Goal: Transaction & Acquisition: Purchase product/service

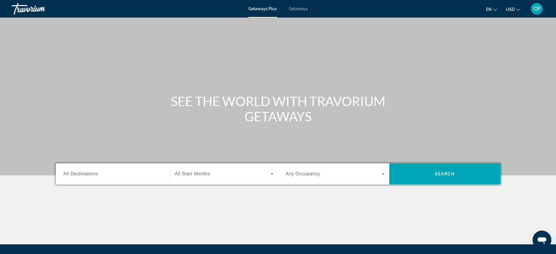
click at [298, 9] on span "Getaways" at bounding box center [297, 8] width 19 height 5
click at [144, 177] on input "Destination All Destinations" at bounding box center [112, 174] width 99 height 7
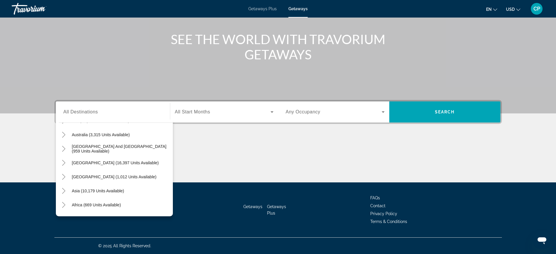
scroll to position [94, 0]
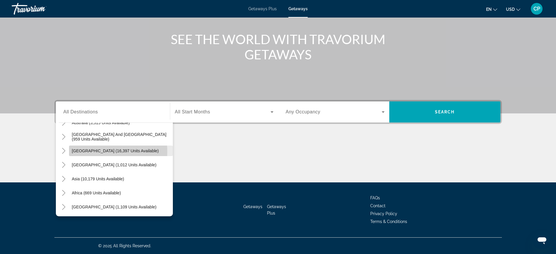
click at [93, 152] on span "[GEOGRAPHIC_DATA] (16,397 units available)" at bounding box center [115, 150] width 87 height 5
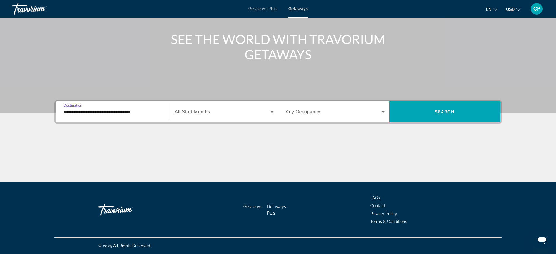
click at [112, 112] on input "**********" at bounding box center [112, 112] width 99 height 7
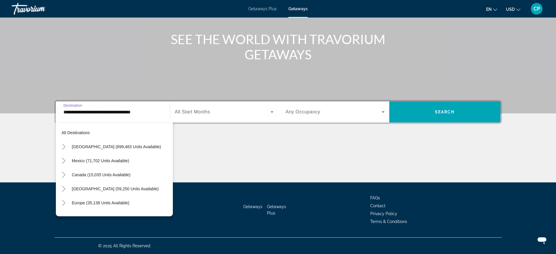
scroll to position [77, 0]
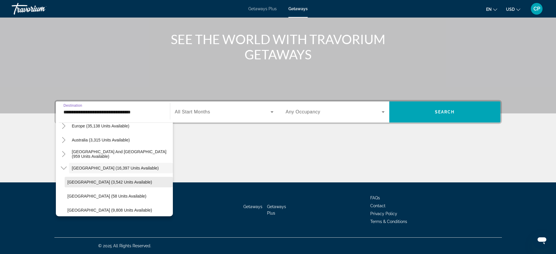
click at [114, 179] on span "Search widget" at bounding box center [119, 182] width 108 height 14
type input "**********"
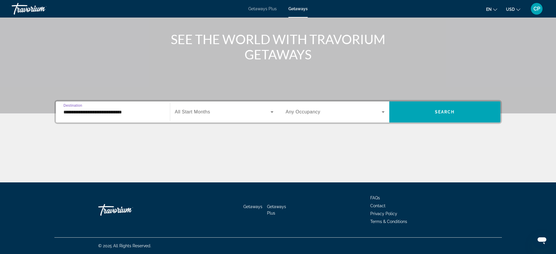
click at [270, 112] on icon "Search widget" at bounding box center [271, 111] width 7 height 7
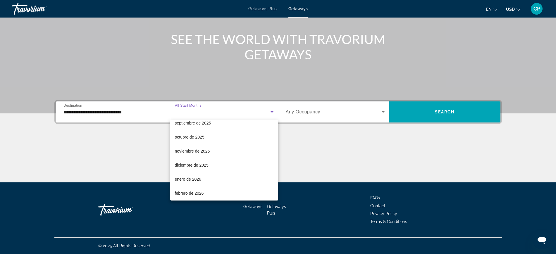
scroll to position [0, 0]
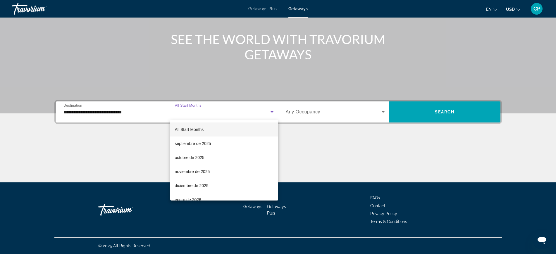
click at [381, 113] on div at bounding box center [278, 127] width 556 height 254
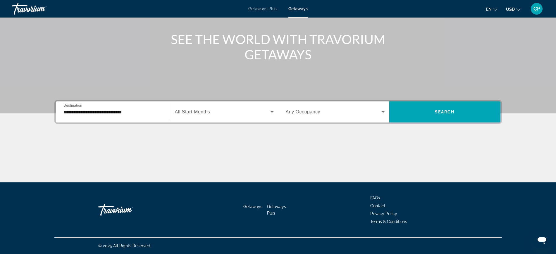
click at [383, 109] on icon "Search widget" at bounding box center [382, 111] width 7 height 7
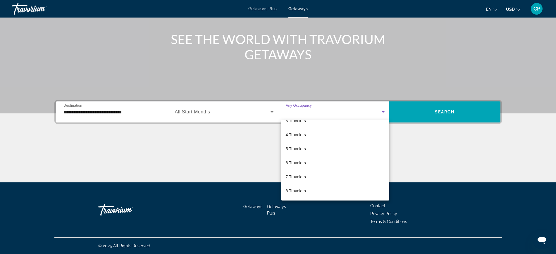
scroll to position [65, 0]
click at [295, 189] on span "10 Travelers" at bounding box center [297, 191] width 23 height 7
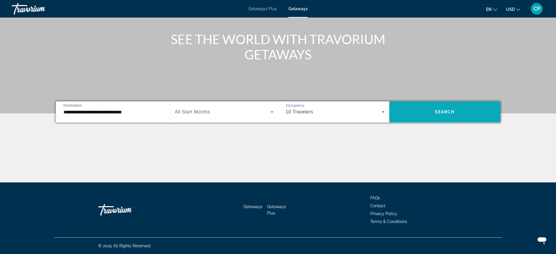
click at [441, 110] on span "Search" at bounding box center [445, 112] width 20 height 5
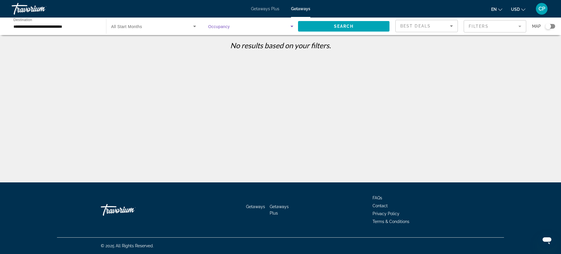
click at [291, 27] on icon "Search widget" at bounding box center [291, 26] width 7 height 7
click at [267, 41] on mat-option "Any Occupancy" at bounding box center [250, 44] width 94 height 14
click at [288, 24] on span "Search widget" at bounding box center [249, 26] width 82 height 7
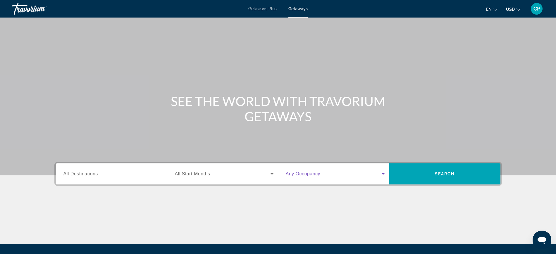
click at [383, 176] on icon "Search widget" at bounding box center [382, 173] width 7 height 7
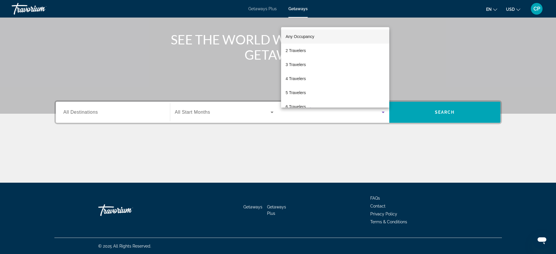
scroll to position [62, 0]
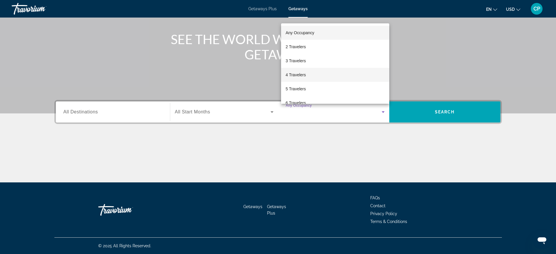
click at [307, 72] on mat-option "4 Travelers" at bounding box center [335, 75] width 108 height 14
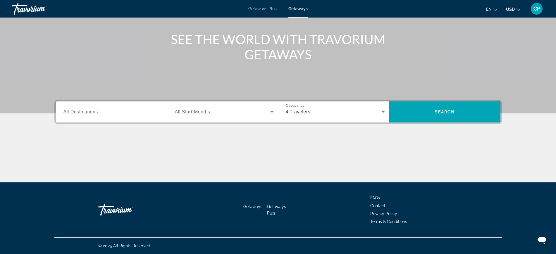
click at [86, 112] on span "All Destinations" at bounding box center [80, 111] width 34 height 5
click at [86, 112] on input "Destination All Destinations" at bounding box center [112, 112] width 99 height 7
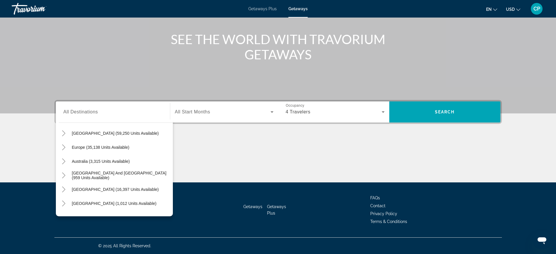
scroll to position [59, 0]
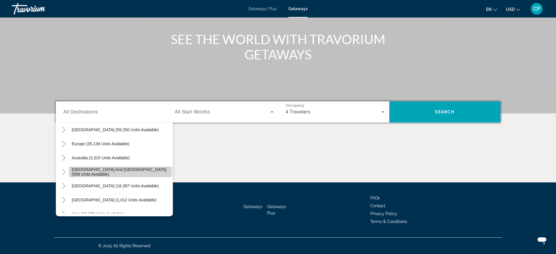
click at [120, 173] on span "[GEOGRAPHIC_DATA] and [GEOGRAPHIC_DATA] (959 units available)" at bounding box center [121, 171] width 98 height 9
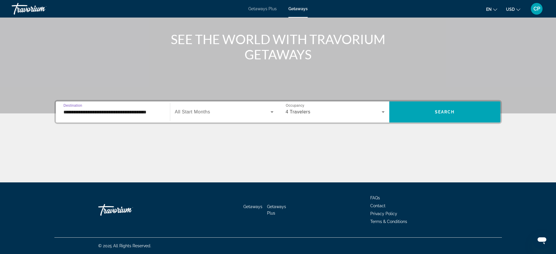
click at [156, 115] on input "**********" at bounding box center [112, 112] width 99 height 7
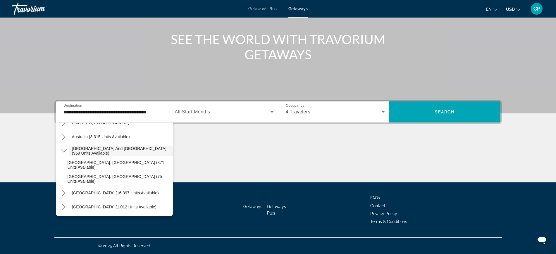
scroll to position [94, 0]
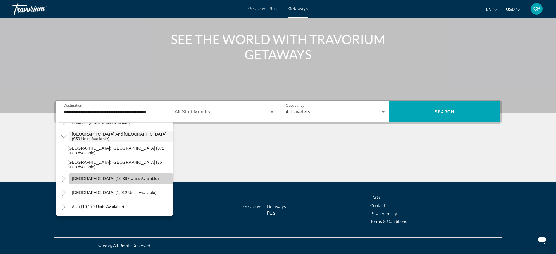
click at [140, 174] on span "Search widget" at bounding box center [121, 179] width 104 height 14
type input "**********"
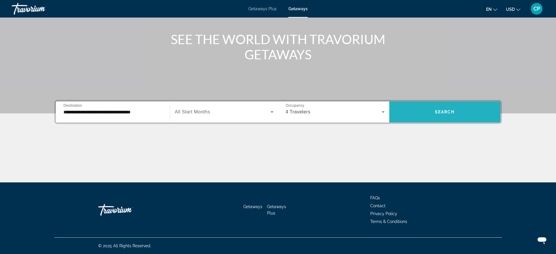
click at [448, 112] on span "Search" at bounding box center [445, 112] width 20 height 5
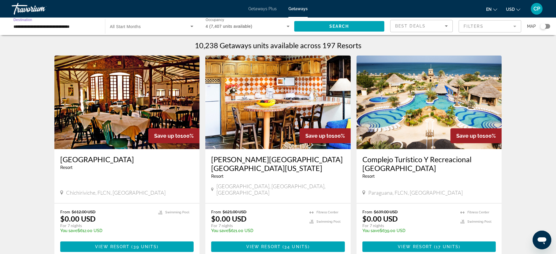
click at [67, 27] on input "**********" at bounding box center [55, 26] width 84 height 7
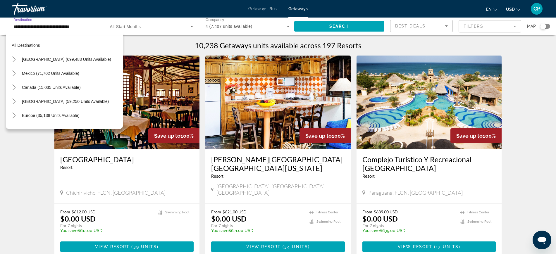
scroll to position [77, 0]
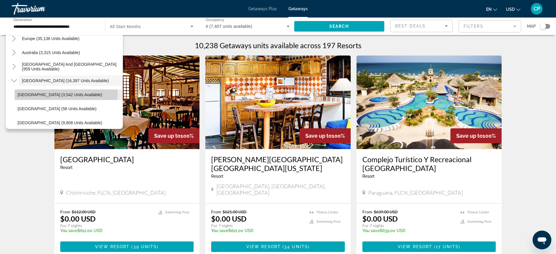
click at [45, 94] on span "[GEOGRAPHIC_DATA] (3,542 units available)" at bounding box center [60, 94] width 84 height 5
type input "**********"
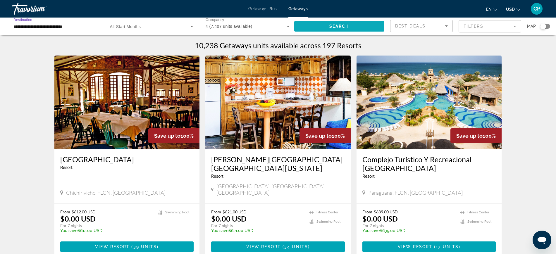
click at [355, 24] on span "Search widget" at bounding box center [339, 26] width 90 height 14
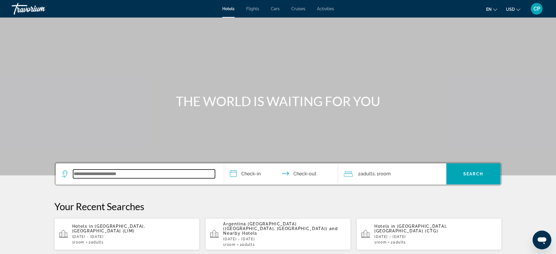
click at [156, 174] on input "Search widget" at bounding box center [144, 174] width 142 height 9
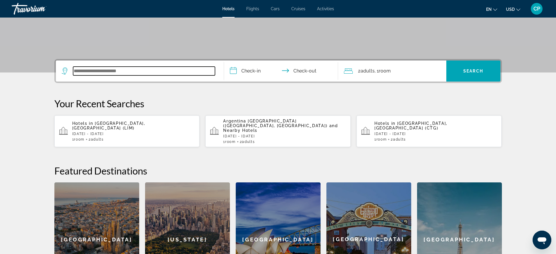
scroll to position [143, 0]
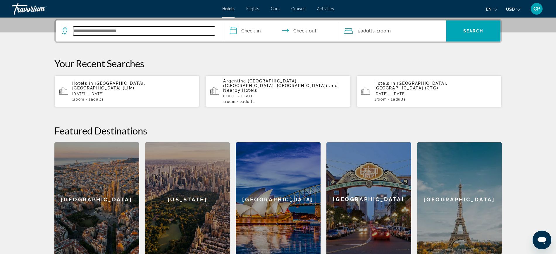
click at [79, 33] on input "Search widget" at bounding box center [144, 31] width 142 height 9
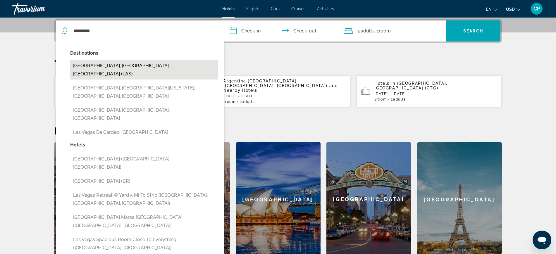
click at [114, 63] on button "Las Vegas, NV, United States (LAS)" at bounding box center [144, 69] width 148 height 19
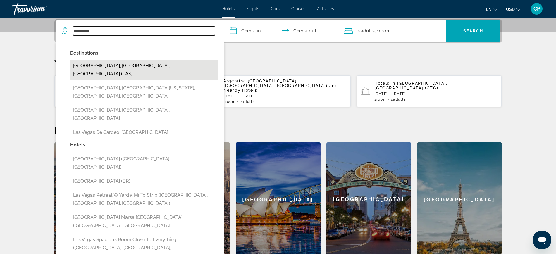
type input "**********"
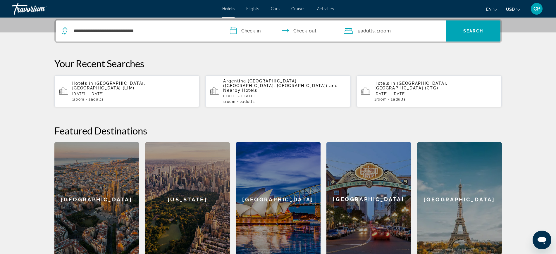
click at [246, 31] on input "**********" at bounding box center [282, 31] width 116 height 23
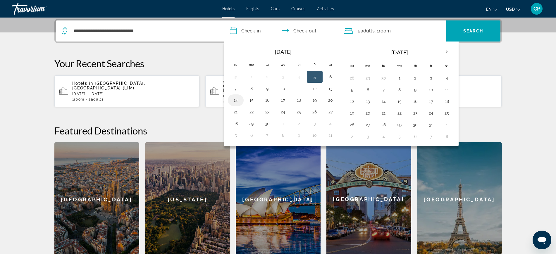
click at [236, 98] on button "14" at bounding box center [235, 100] width 9 height 8
click at [315, 99] on button "19" at bounding box center [314, 100] width 9 height 8
type input "**********"
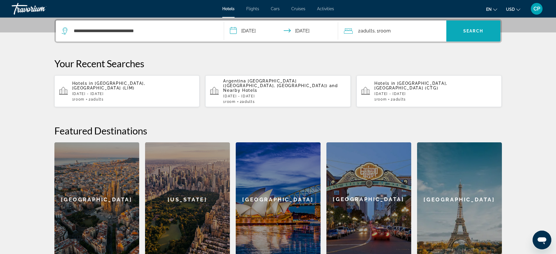
click at [459, 29] on span "Search widget" at bounding box center [473, 31] width 54 height 14
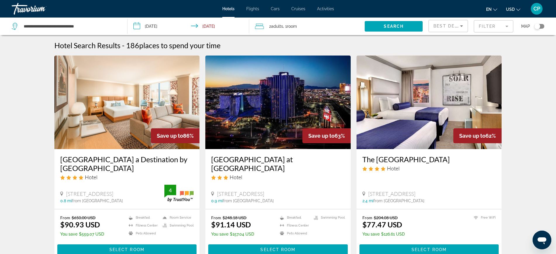
click at [273, 26] on span "Adults" at bounding box center [277, 26] width 12 height 5
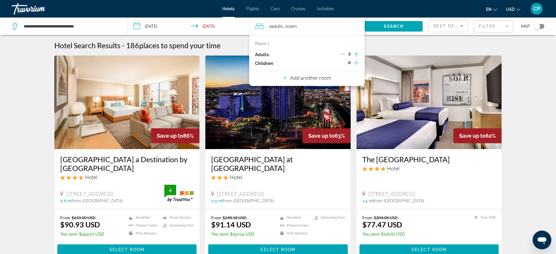
click at [355, 51] on icon "Increment adults" at bounding box center [355, 54] width 5 height 7
click at [396, 23] on span "Search widget" at bounding box center [393, 26] width 58 height 14
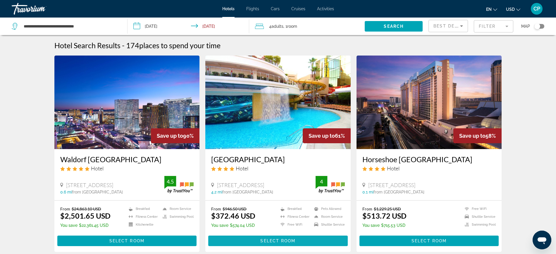
click at [282, 240] on span "Select Room" at bounding box center [277, 241] width 35 height 5
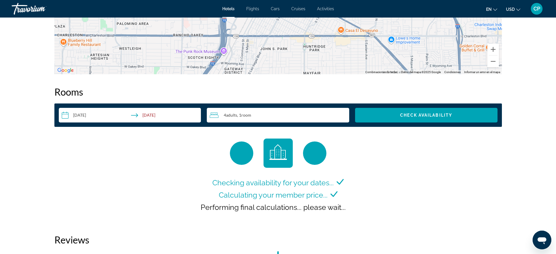
scroll to position [692, 0]
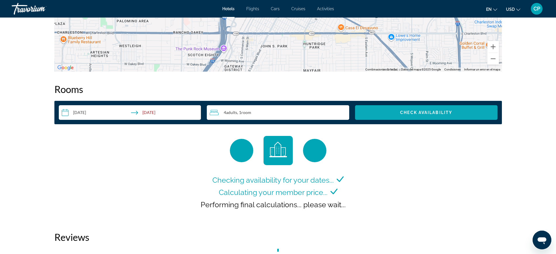
click at [449, 114] on span "Check Availability" at bounding box center [426, 112] width 52 height 5
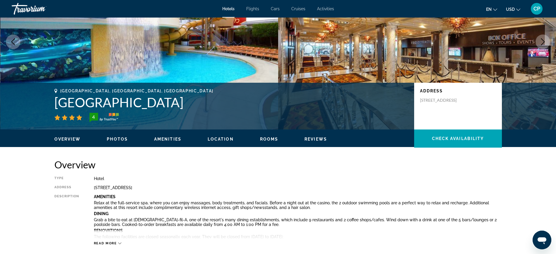
scroll to position [40, 0]
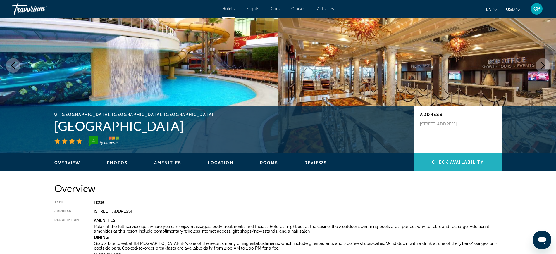
click at [466, 165] on span "Main content" at bounding box center [458, 162] width 88 height 14
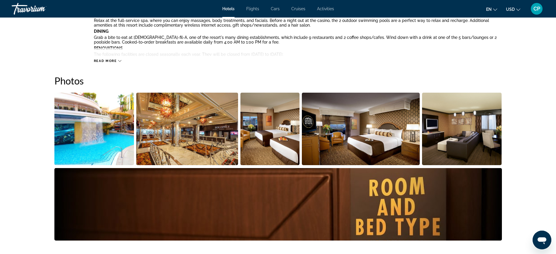
scroll to position [225, 0]
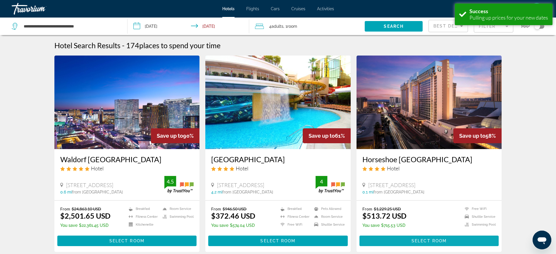
click at [419, 236] on span "Main content" at bounding box center [428, 241] width 139 height 14
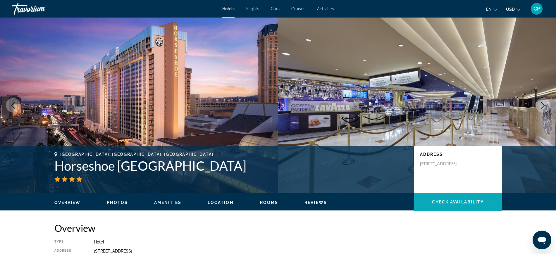
click at [462, 199] on span "Main content" at bounding box center [458, 202] width 88 height 14
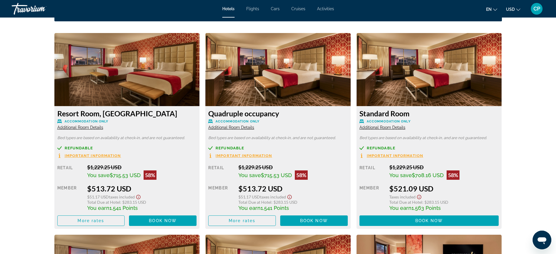
scroll to position [812, 0]
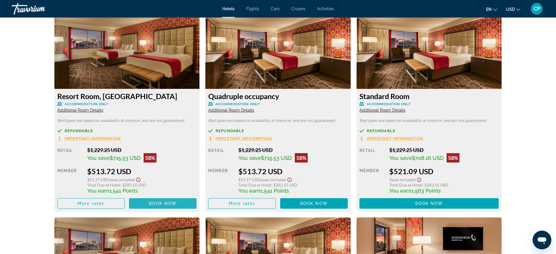
click at [155, 200] on span "Main content" at bounding box center [163, 203] width 68 height 14
